Goal: Task Accomplishment & Management: Complete application form

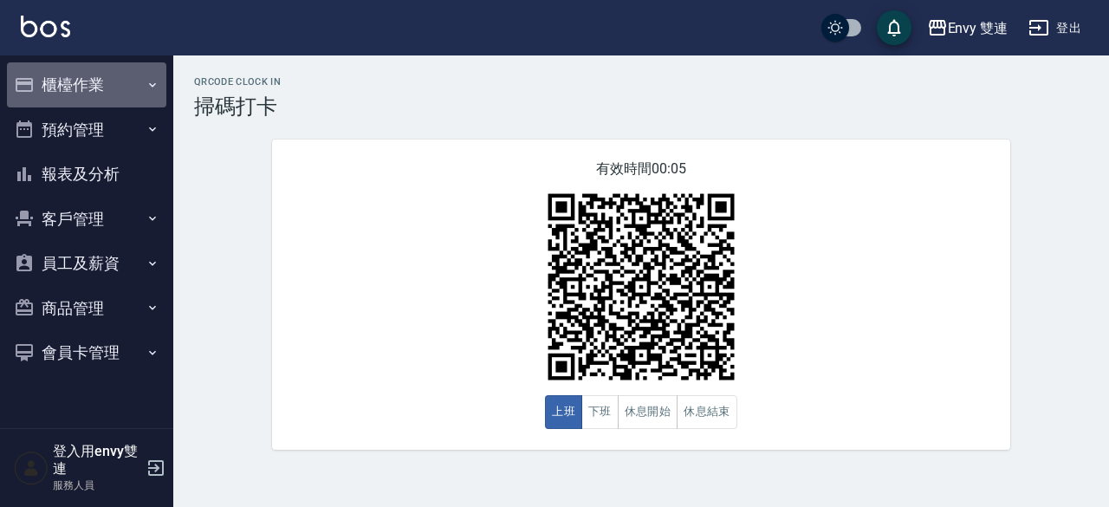
click at [85, 87] on button "櫃檯作業" at bounding box center [86, 84] width 159 height 45
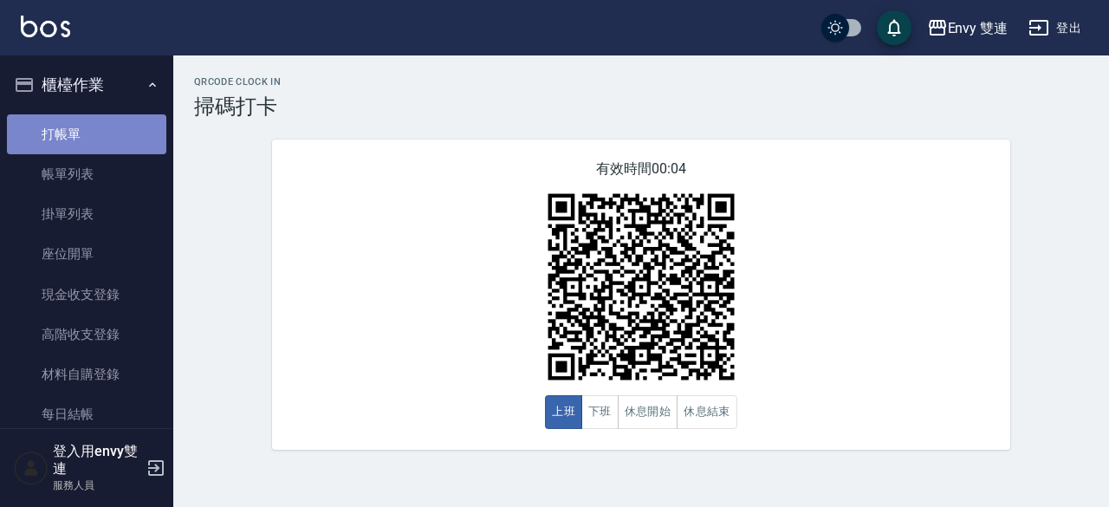
click at [137, 124] on link "打帳單" at bounding box center [86, 134] width 159 height 40
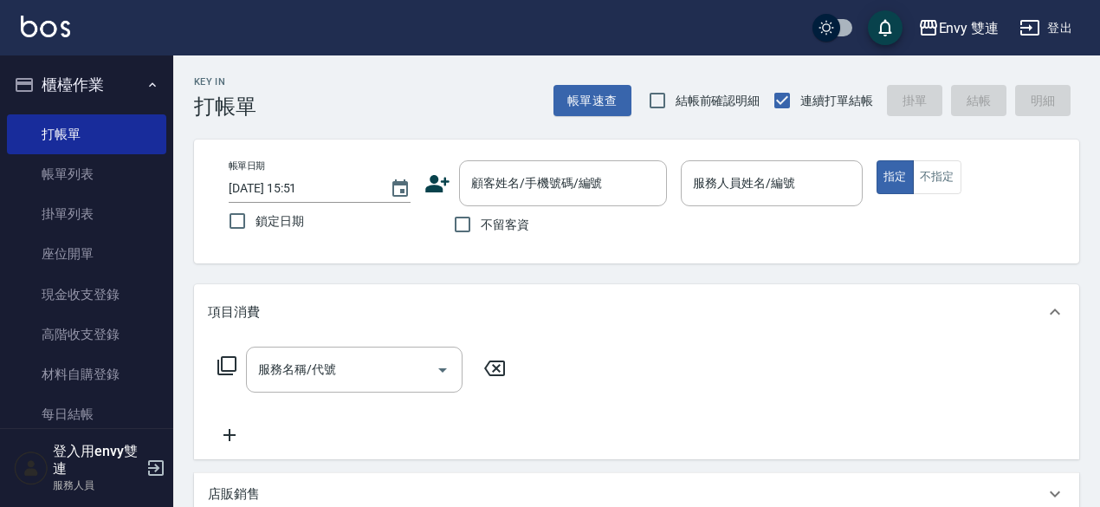
click at [424, 190] on div "帳單日期 [DATE] 15:51 鎖定日期 顧客姓名/手機號碼/編號 顧客姓名/手機號碼/編號 不留客資 服務人員姓名/編號 服務人員姓名/編號 指定 不指定" at bounding box center [637, 201] width 844 height 82
click at [428, 187] on icon at bounding box center [437, 183] width 24 height 17
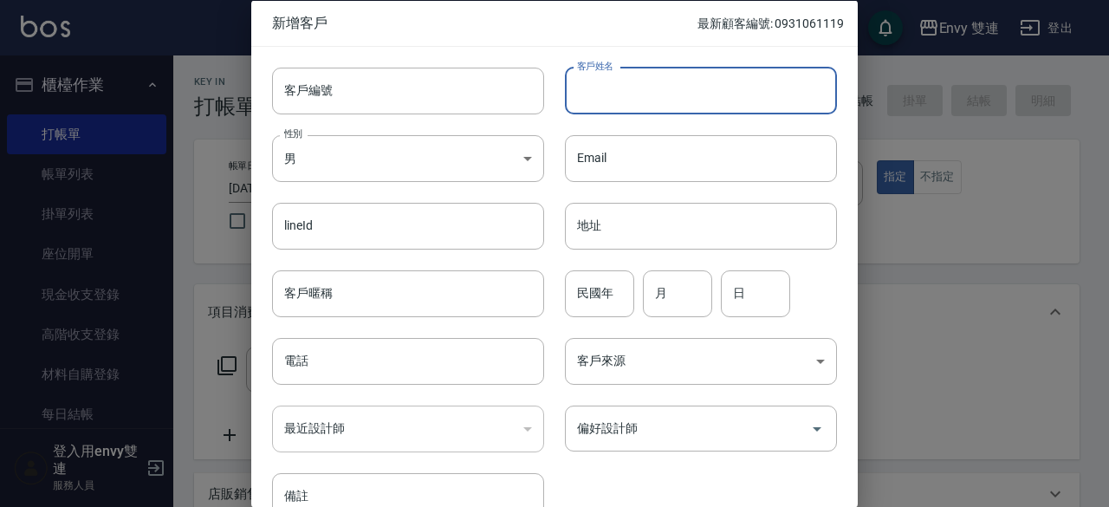
click at [741, 105] on input "客戶姓名" at bounding box center [701, 90] width 272 height 47
type input "[PERSON_NAME]"
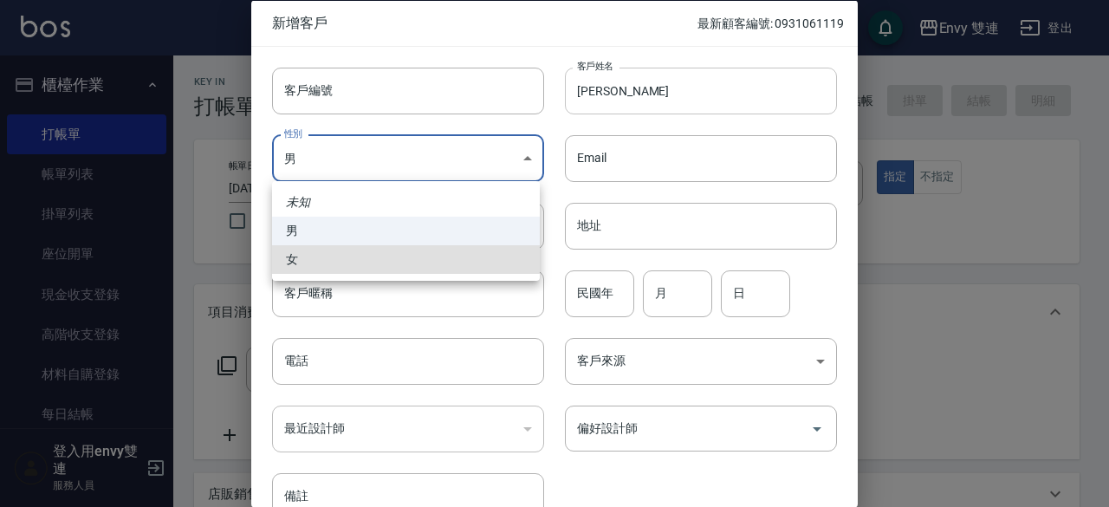
type input "[DEMOGRAPHIC_DATA]"
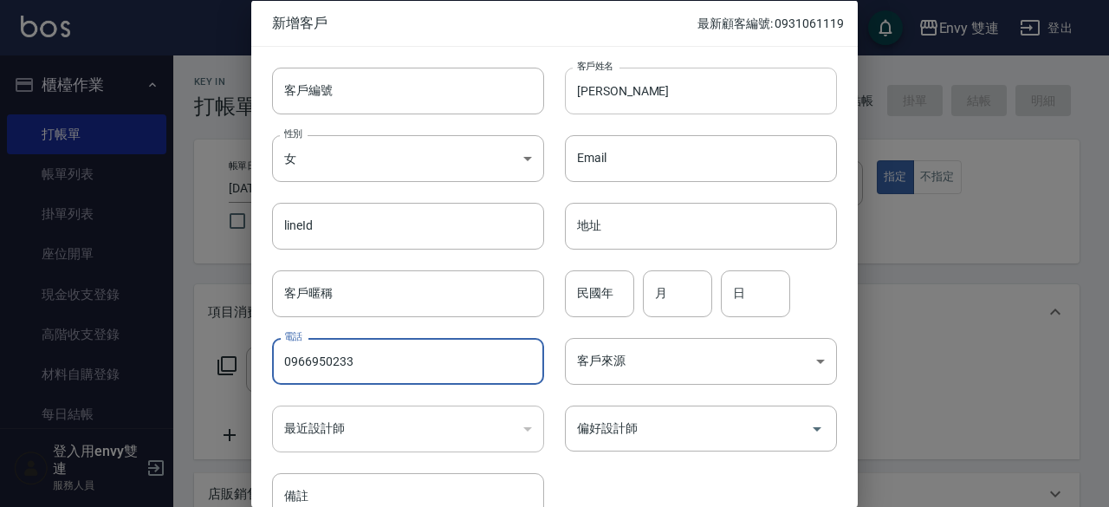
type input "0966950233"
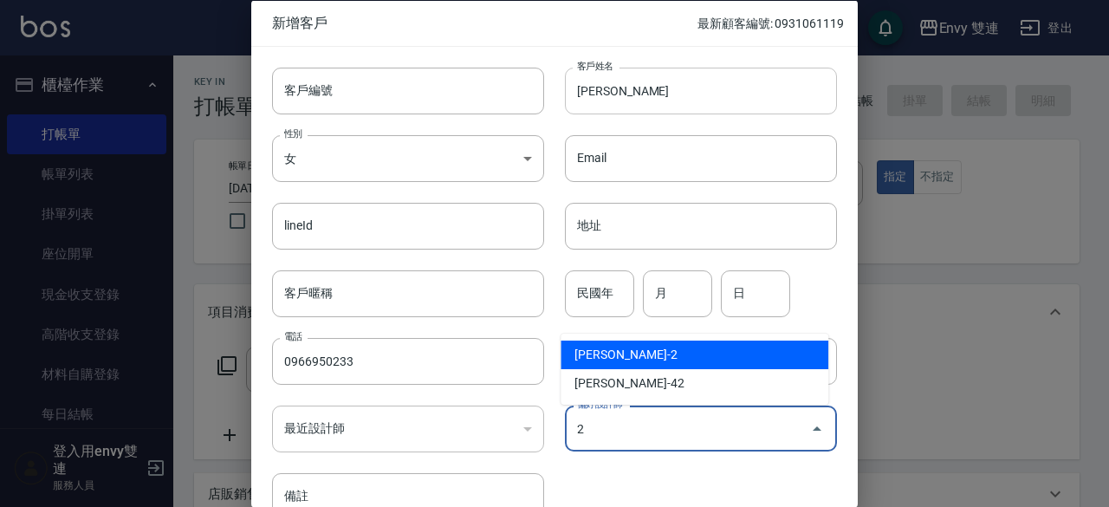
type input "[PERSON_NAME]"
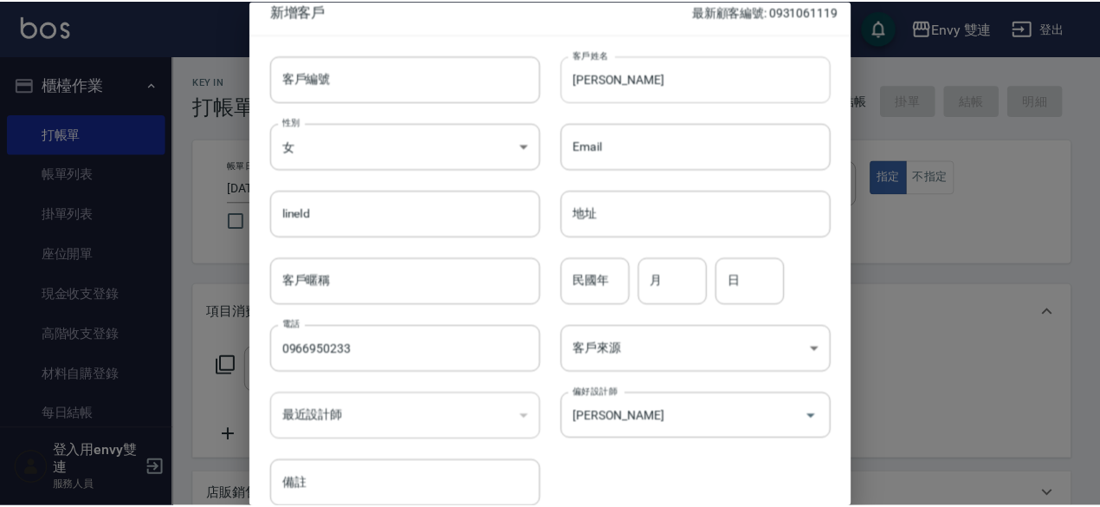
scroll to position [93, 0]
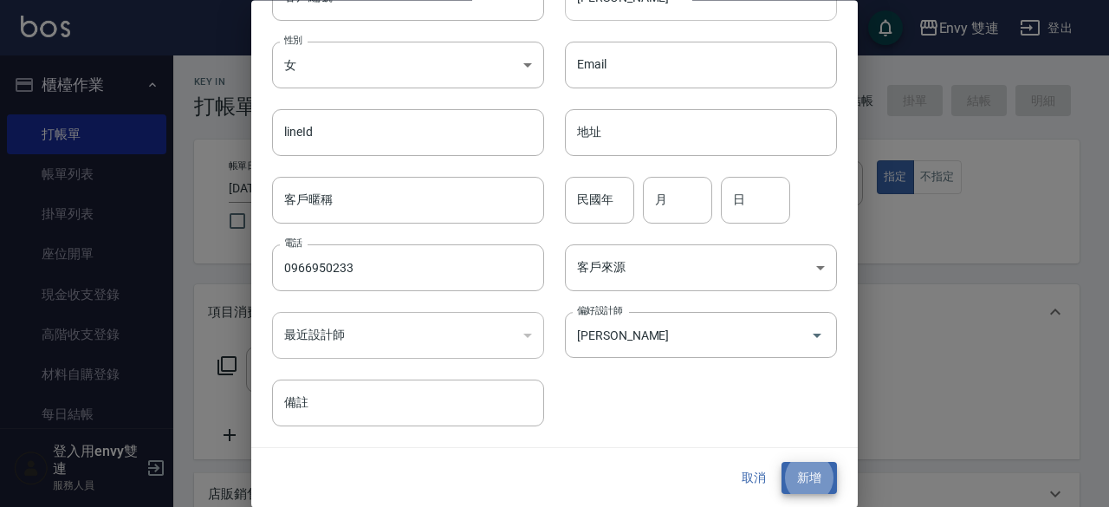
click at [781, 463] on button "新增" at bounding box center [808, 479] width 55 height 32
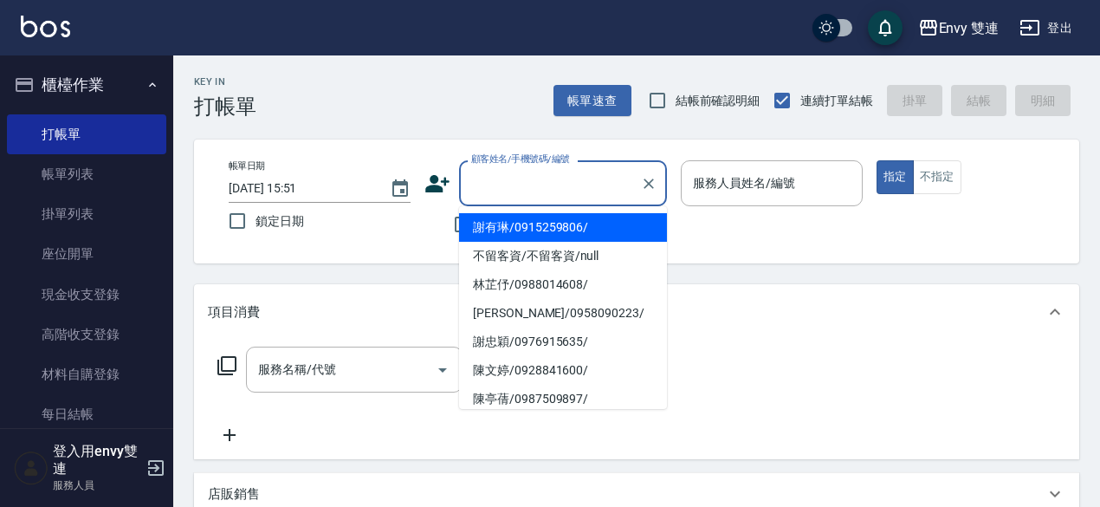
click at [495, 186] on input "顧客姓名/手機號碼/編號" at bounding box center [550, 183] width 166 height 30
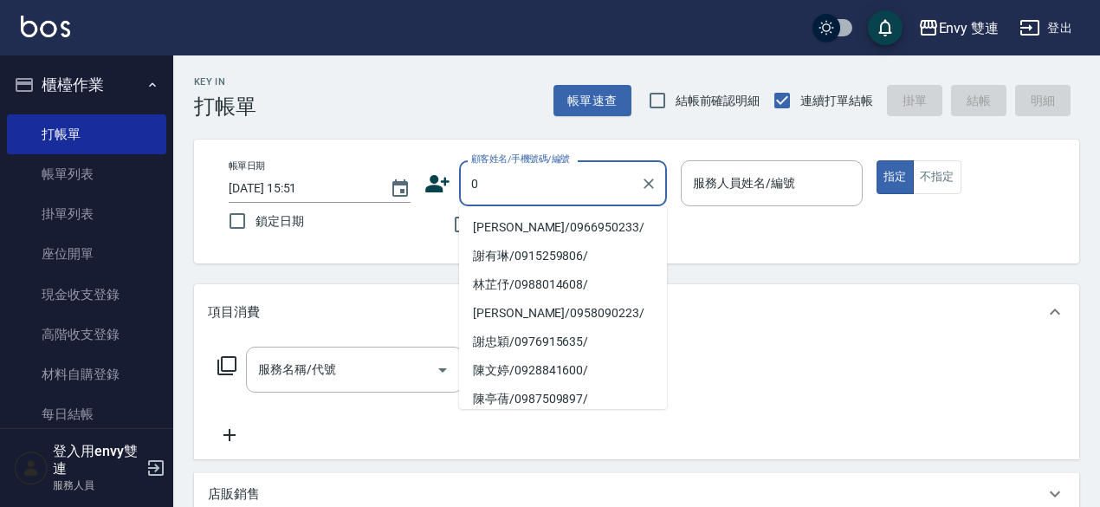
type input "[PERSON_NAME]/0966950233/"
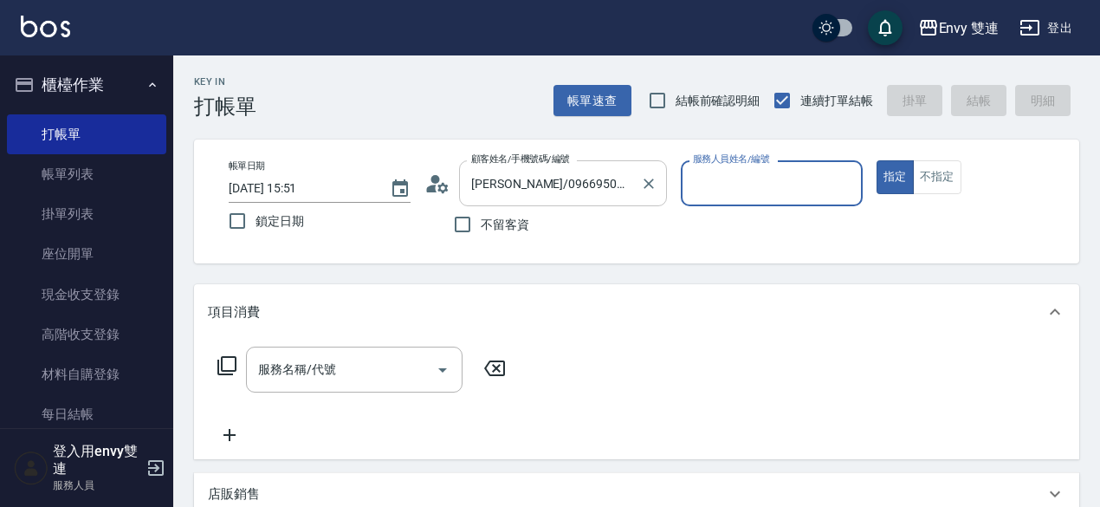
type input "Ina-2"
click at [877, 160] on button "指定" at bounding box center [895, 177] width 37 height 34
type button "true"
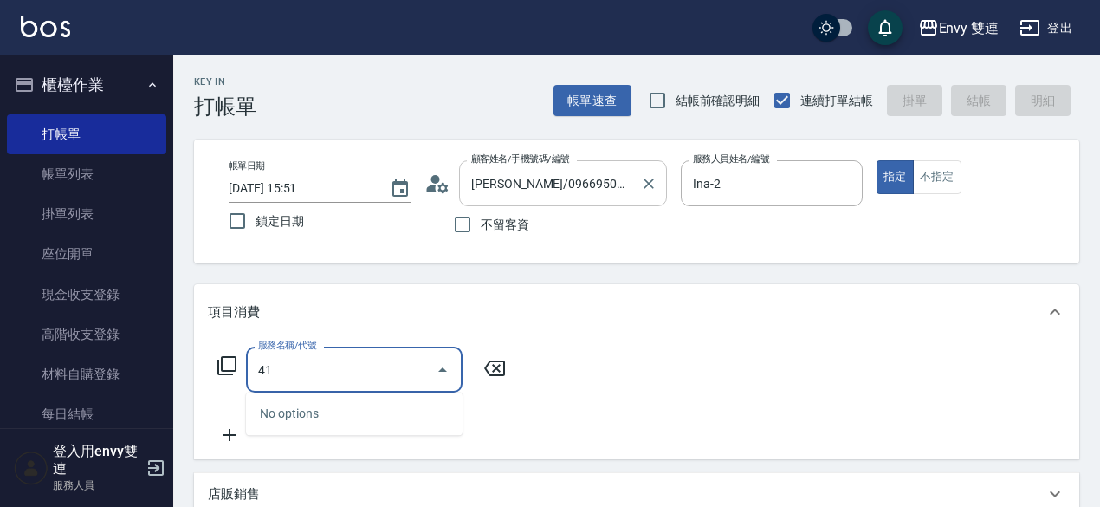
type input "4"
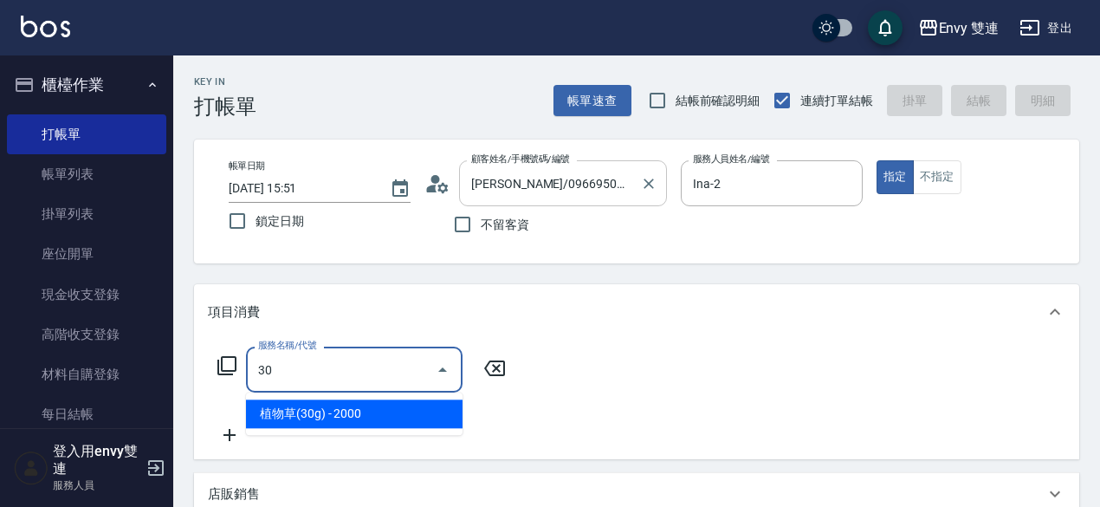
type input "植物草(30g)(604)"
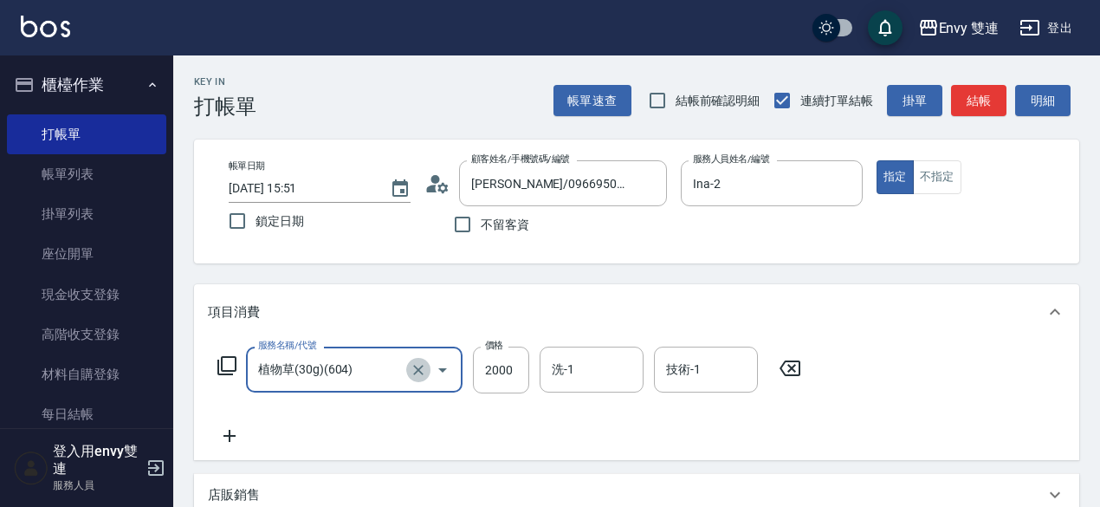
click at [420, 366] on icon "Clear" at bounding box center [418, 370] width 10 height 10
type input "縮毛矯正 (304)"
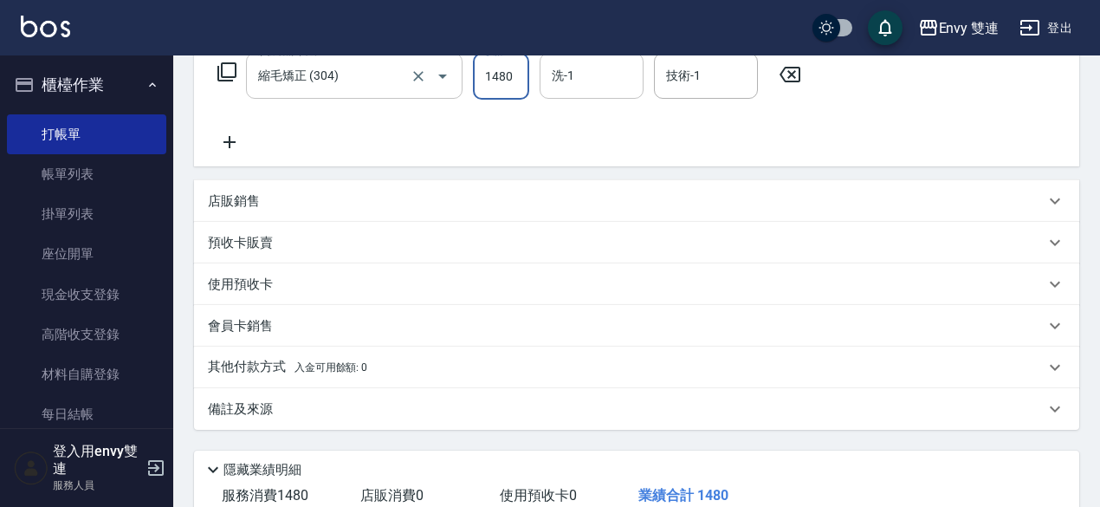
scroll to position [411, 0]
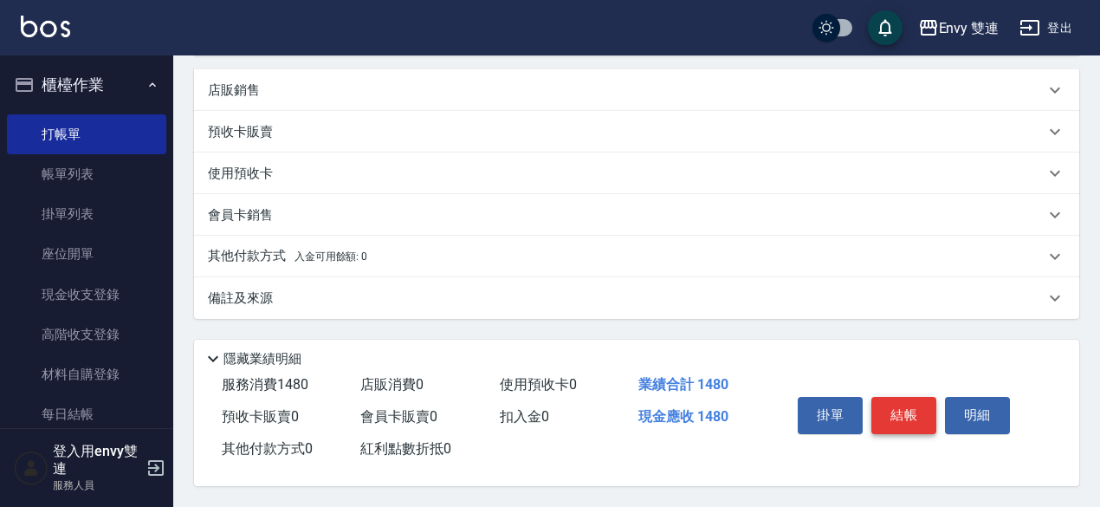
type input "1480"
click at [887, 416] on button "結帳" at bounding box center [903, 415] width 65 height 36
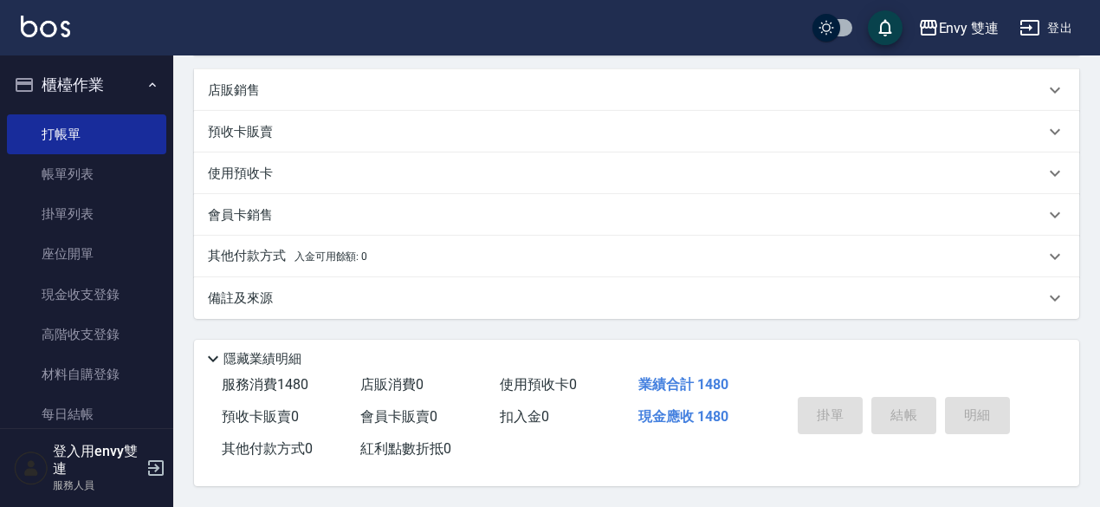
type input "[DATE] 15:52"
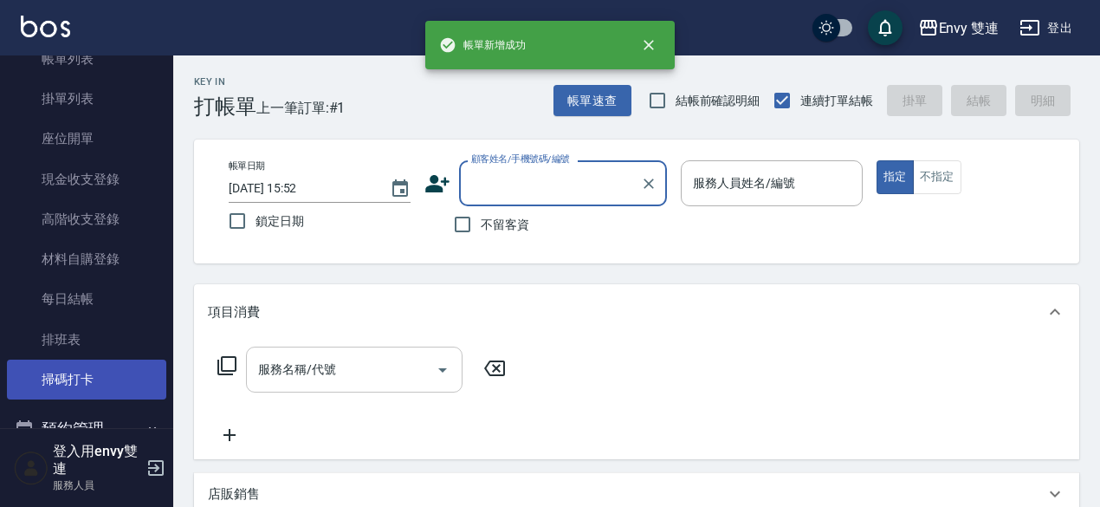
scroll to position [239, 0]
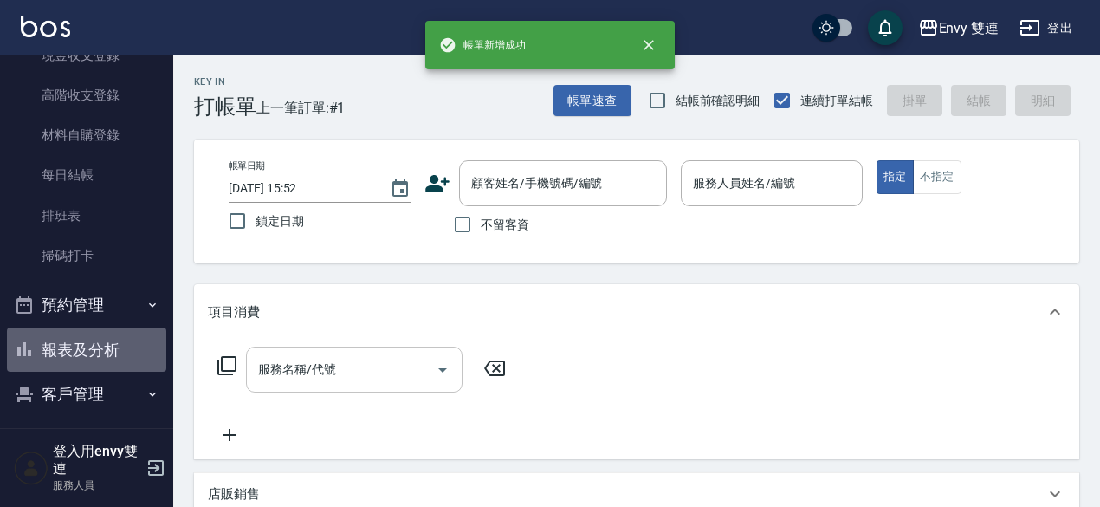
click at [87, 339] on button "報表及分析" at bounding box center [86, 349] width 159 height 45
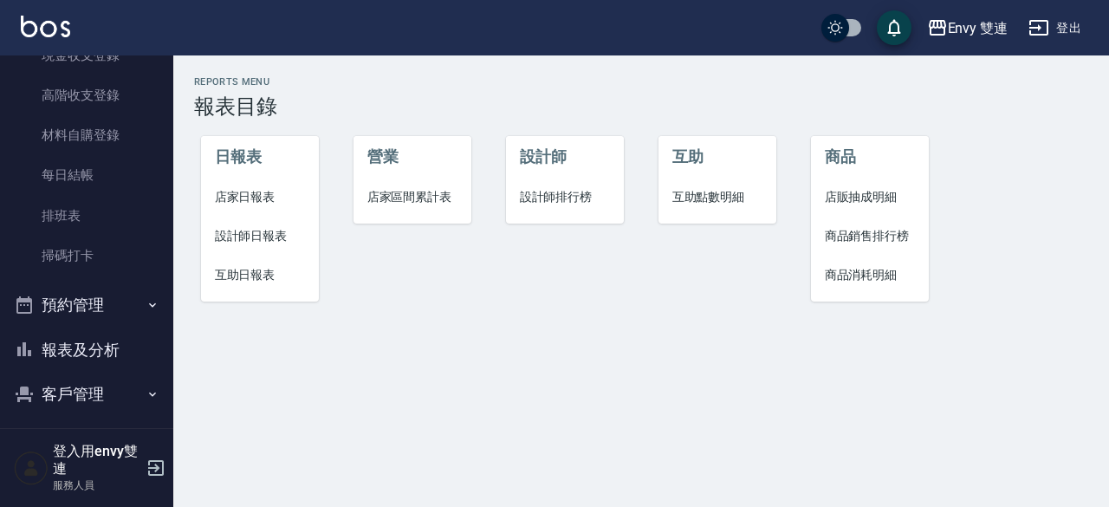
click at [249, 242] on span "設計師日報表" at bounding box center [260, 236] width 91 height 18
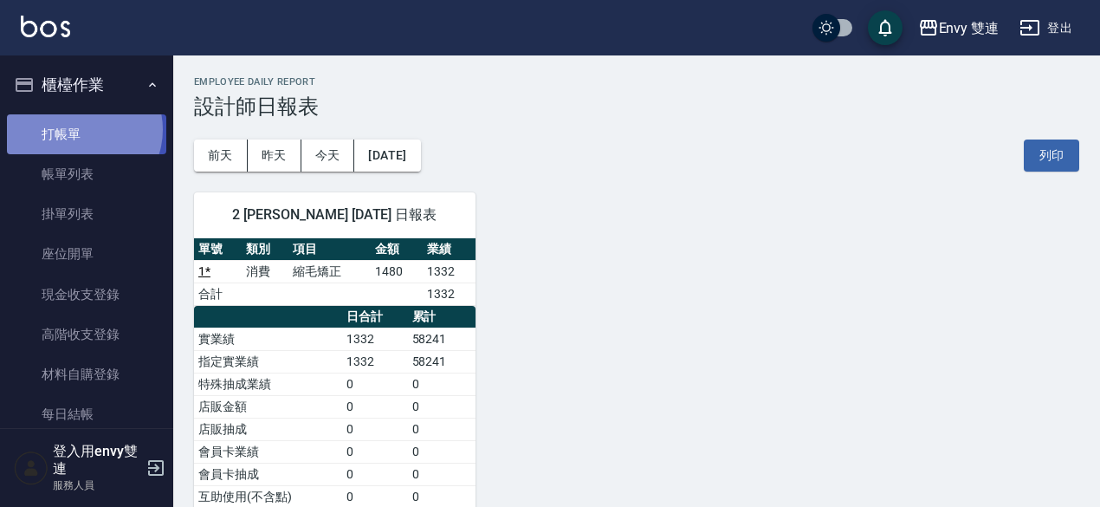
click at [80, 129] on link "打帳單" at bounding box center [86, 134] width 159 height 40
